Goal: Communication & Community: Participate in discussion

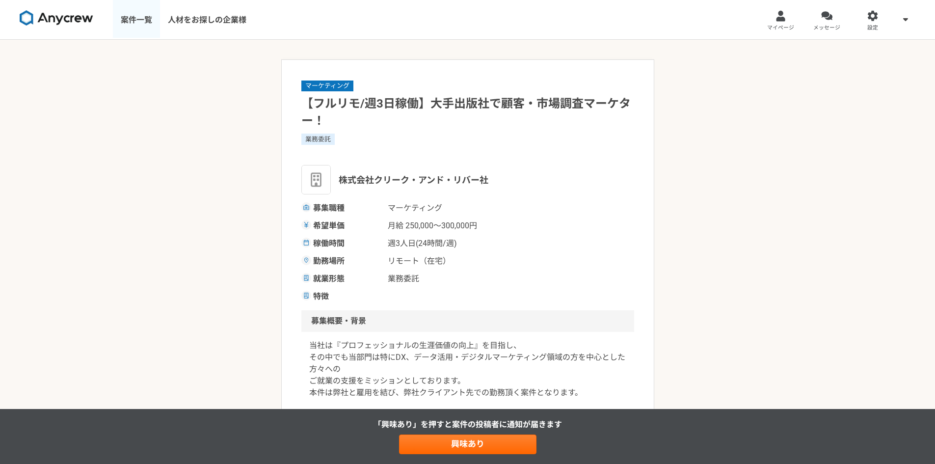
click at [128, 14] on link "案件一覧" at bounding box center [136, 19] width 47 height 39
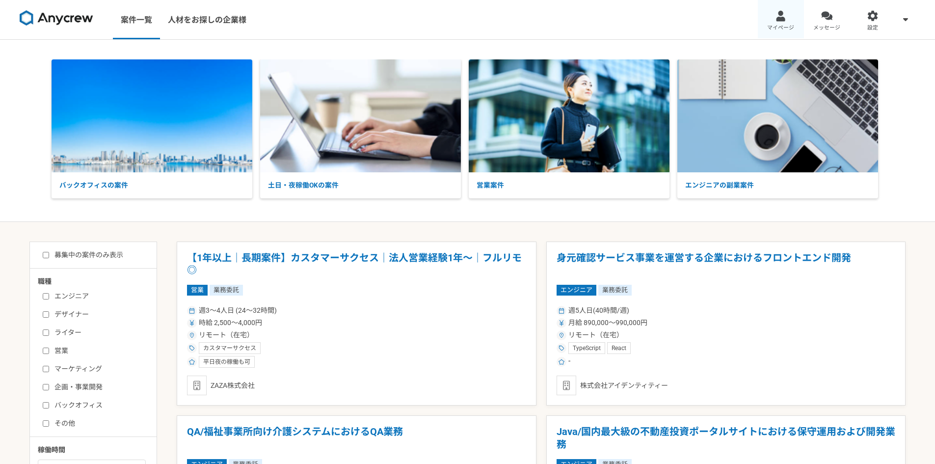
click at [765, 15] on link "マイページ" at bounding box center [781, 19] width 46 height 39
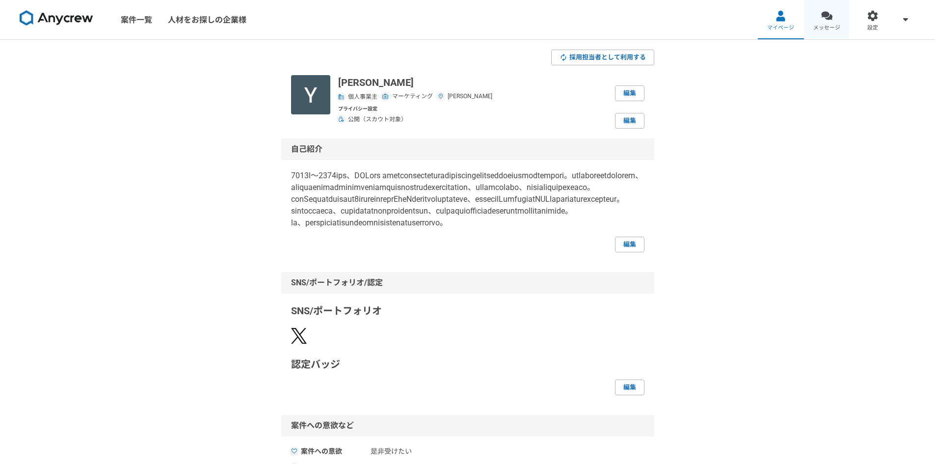
click at [821, 21] on div at bounding box center [826, 15] width 11 height 11
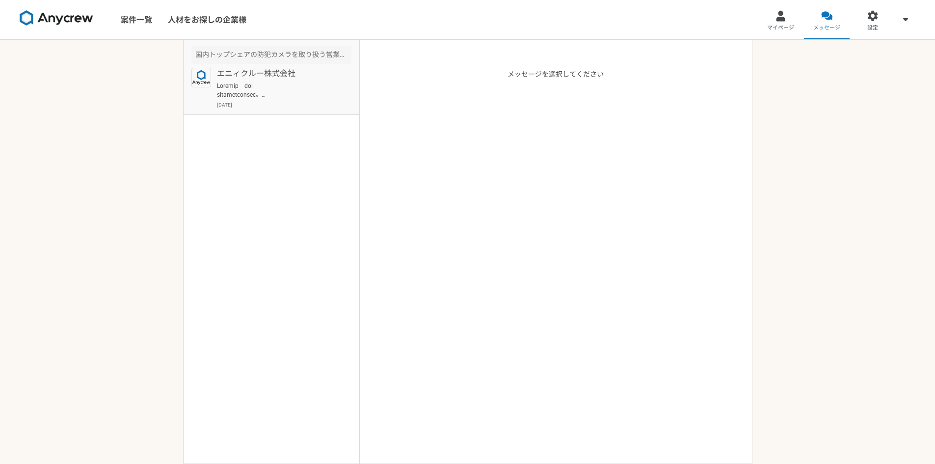
click at [288, 105] on p "[DATE]" at bounding box center [284, 104] width 134 height 7
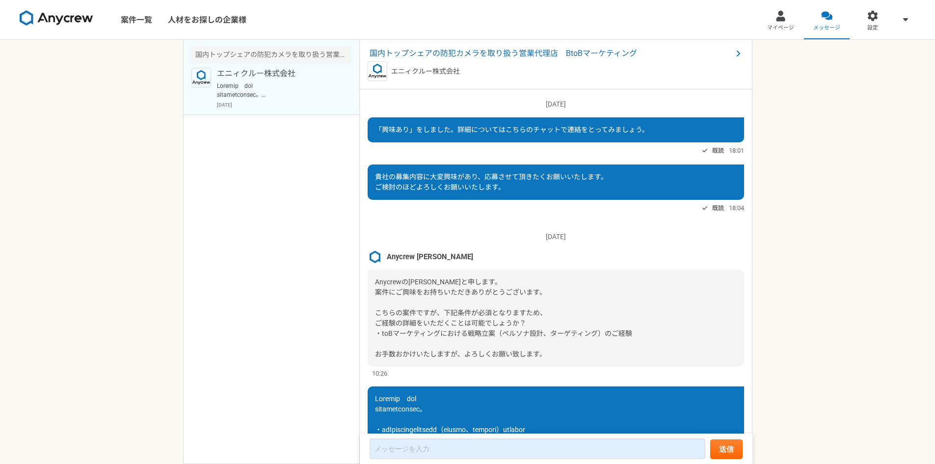
scroll to position [247, 0]
